Goal: Navigation & Orientation: Understand site structure

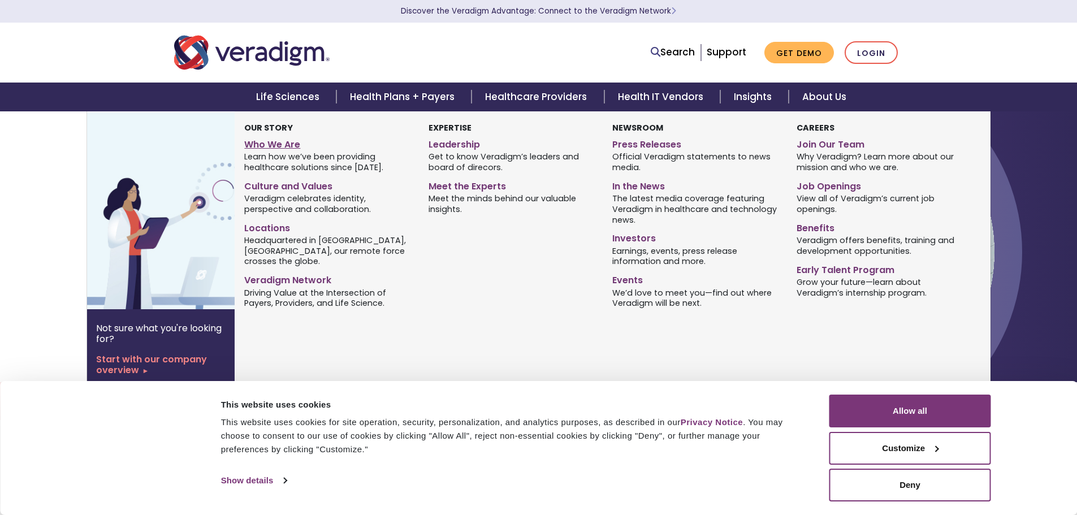
click at [280, 148] on link "Who We Are" at bounding box center [327, 143] width 167 height 16
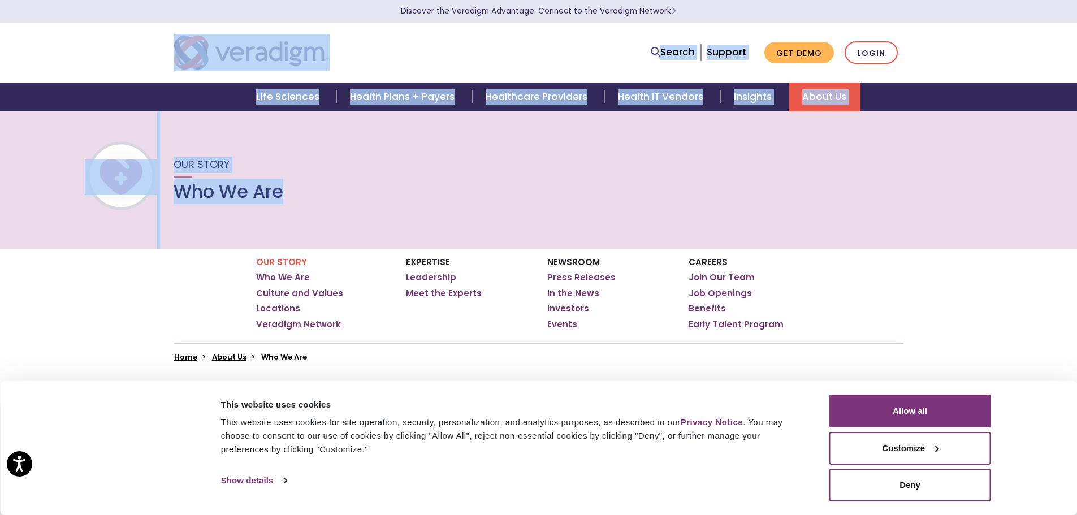
drag, startPoint x: 826, startPoint y: 10, endPoint x: 1413, endPoint y: -34, distance: 589.1
click at [1077, 0] on html "For screen-reader mode - click the first button of the website Accessibility Sc…" at bounding box center [538, 257] width 1077 height 515
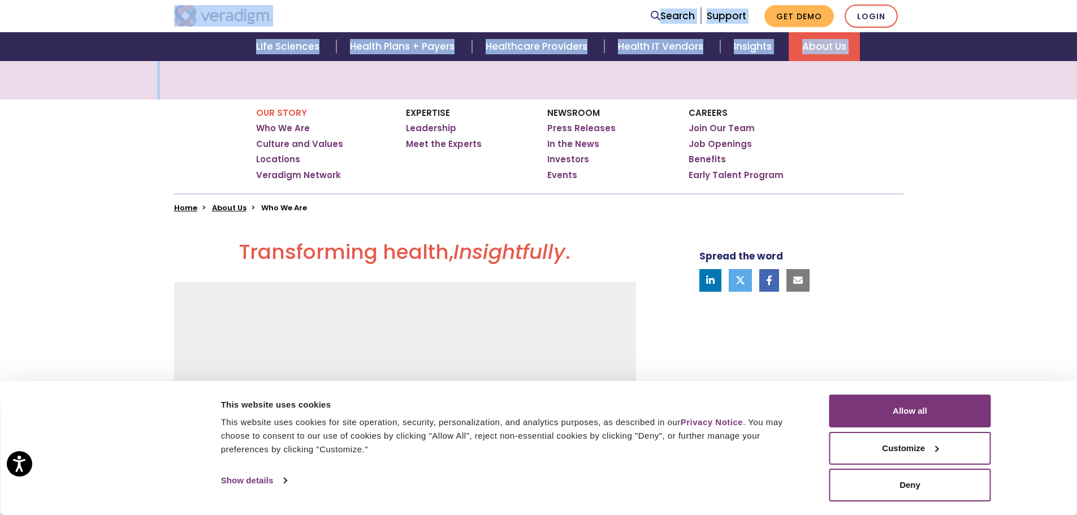
scroll to position [93, 0]
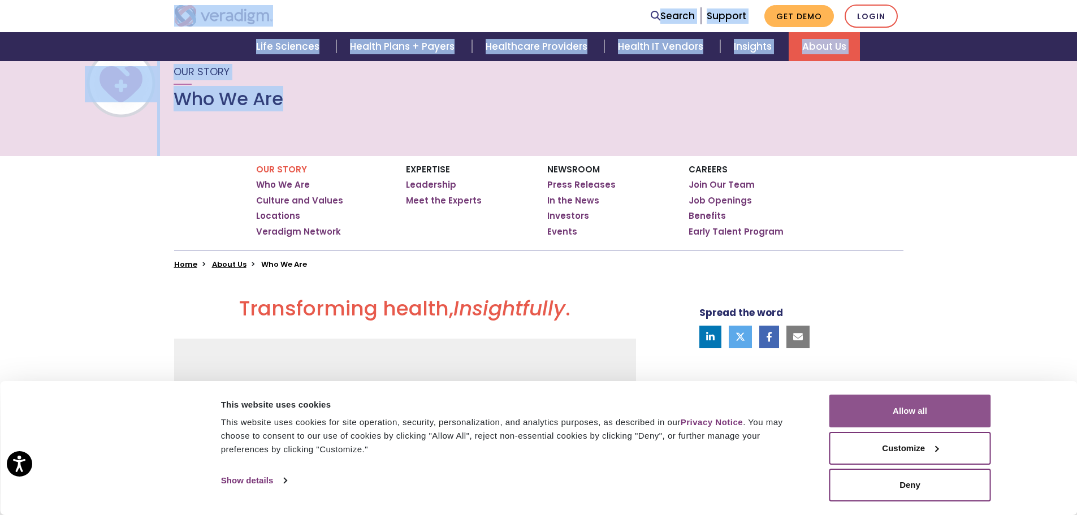
click at [888, 407] on button "Allow all" at bounding box center [910, 411] width 162 height 33
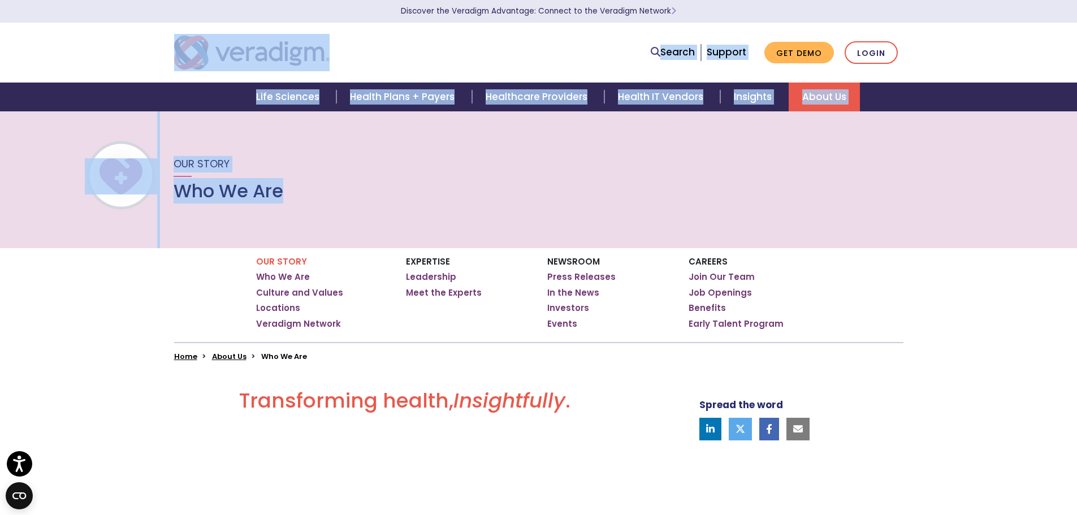
scroll to position [0, 0]
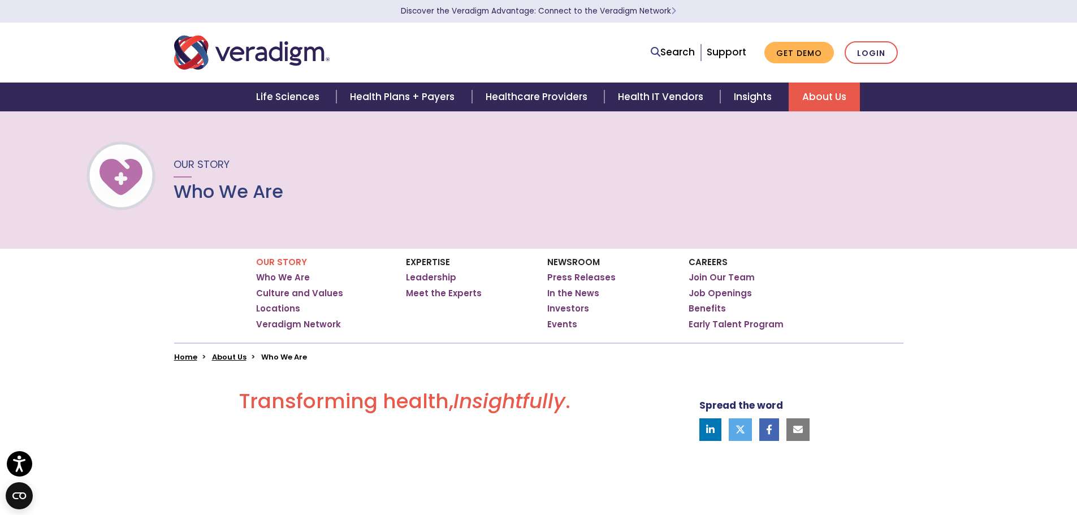
click at [660, 315] on ul "Press Releases In the News Investors Events" at bounding box center [609, 301] width 124 height 58
